Goal: Task Accomplishment & Management: Manage account settings

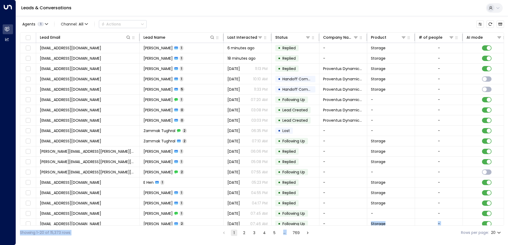
drag, startPoint x: 331, startPoint y: 223, endPoint x: 329, endPoint y: 231, distance: 8.5
click at [329, 231] on div "Agents 1 Channel: All Actions Lead Email Lead Name Last Interacted Status Compa…" at bounding box center [262, 128] width 484 height 224
click at [329, 231] on div "Showing 1-20 of 15,373 rows 1 2 3 4 5 … 769 Rows per page: 20 **" at bounding box center [262, 233] width 484 height 14
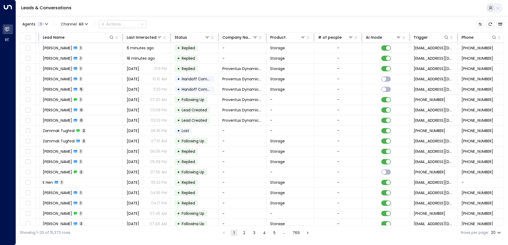
scroll to position [0, 200]
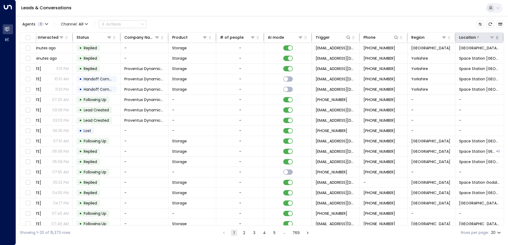
click at [490, 36] on icon at bounding box center [492, 37] width 4 height 4
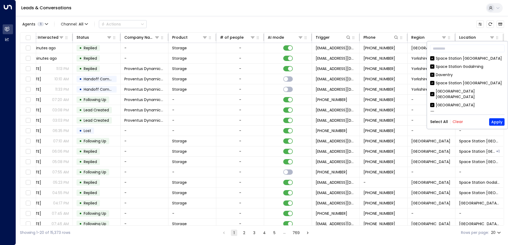
click at [458, 122] on button "Clear" at bounding box center [457, 122] width 11 height 4
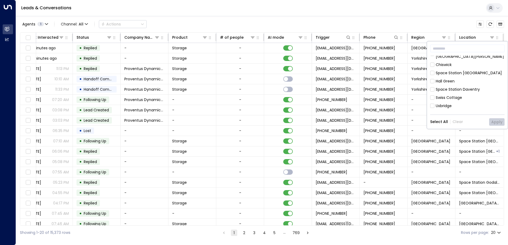
scroll to position [266, 0]
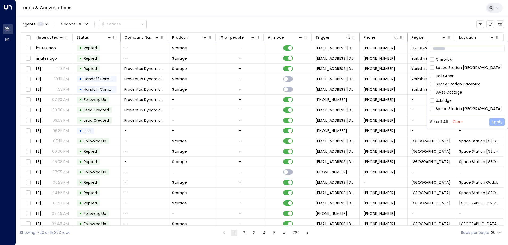
click at [495, 122] on button "Apply" at bounding box center [496, 121] width 15 height 7
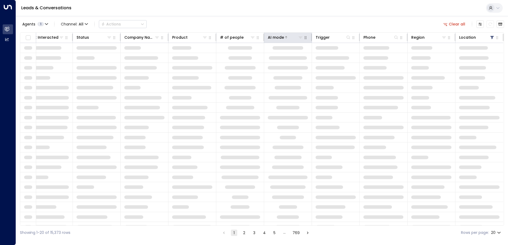
click at [298, 39] on icon at bounding box center [300, 37] width 4 height 4
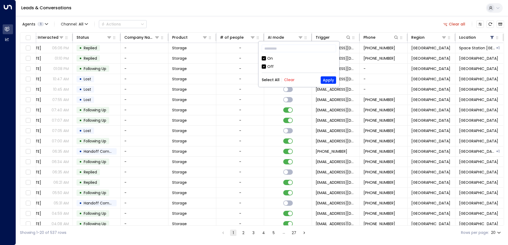
click at [267, 67] on div "Off" at bounding box center [299, 67] width 74 height 6
click at [326, 80] on button "Apply" at bounding box center [328, 80] width 15 height 7
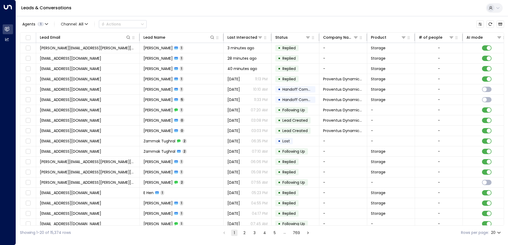
click at [495, 5] on button at bounding box center [494, 8] width 17 height 10
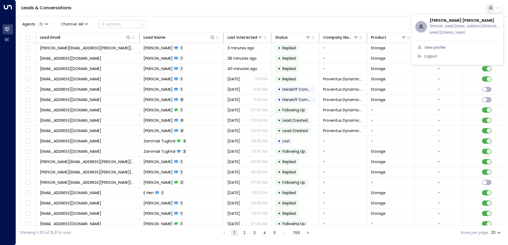
click at [429, 54] on span "Logout" at bounding box center [430, 57] width 13 height 6
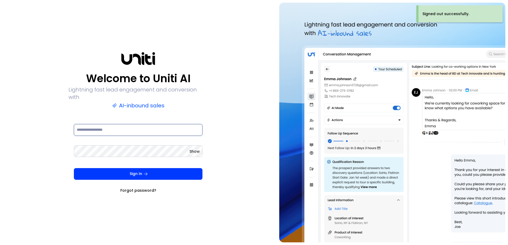
type input "**********"
